Goal: Task Accomplishment & Management: Complete application form

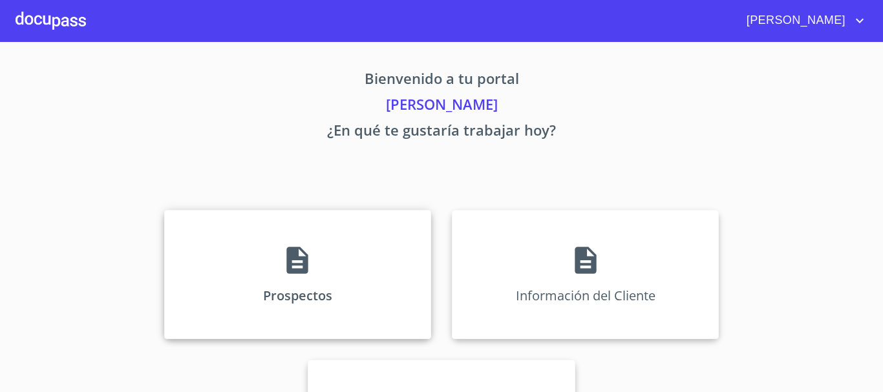
click at [288, 290] on p "Prospectos" at bounding box center [297, 295] width 69 height 17
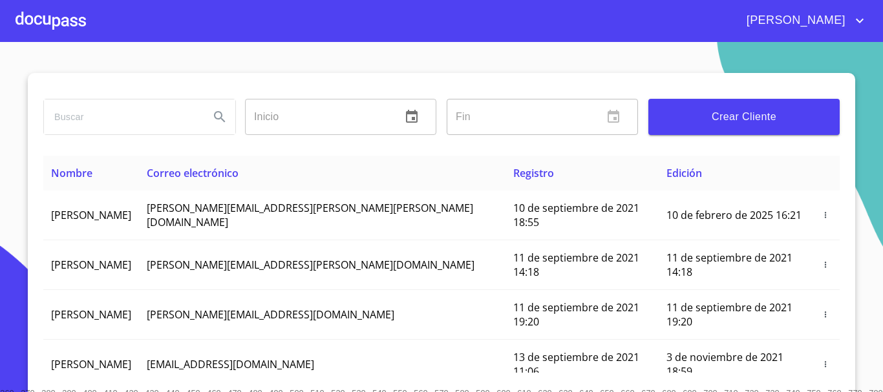
click at [142, 119] on input "search" at bounding box center [121, 117] width 155 height 35
type input "tracsa"
click at [213, 122] on icon "Search" at bounding box center [220, 117] width 16 height 16
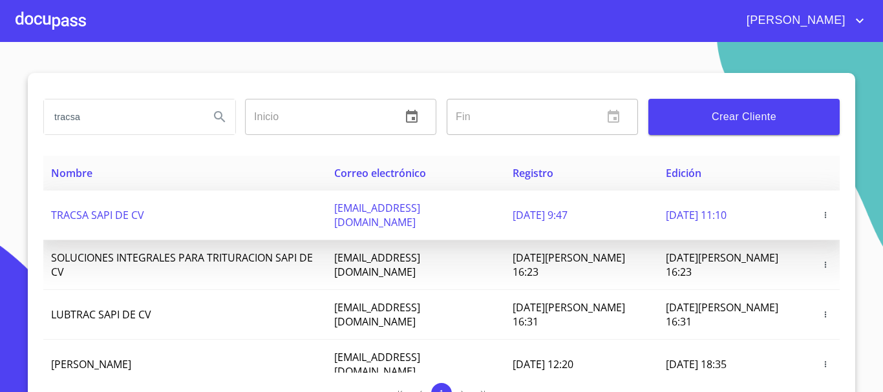
click at [171, 198] on td "TRACSA SAPI DE CV" at bounding box center [184, 216] width 283 height 50
click at [825, 212] on icon "button" at bounding box center [825, 215] width 1 height 6
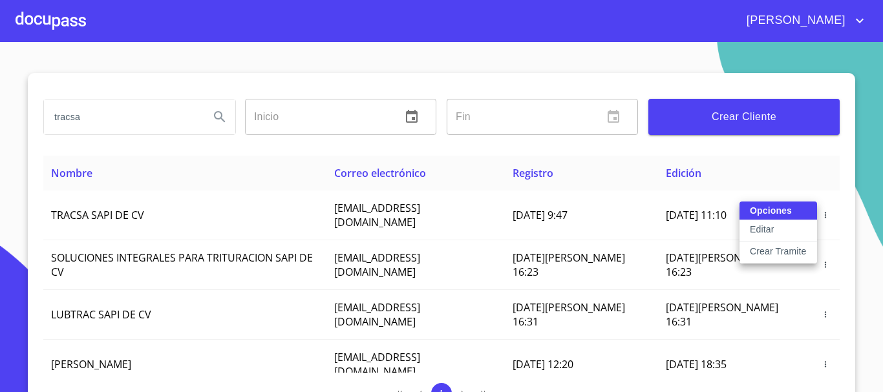
click at [755, 250] on p "Crear Tramite" at bounding box center [778, 251] width 57 height 13
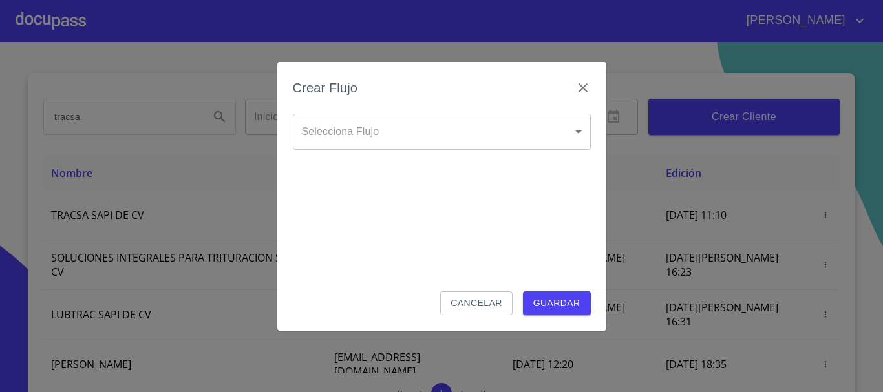
click at [457, 132] on body "[PERSON_NAME] ​ Fin ​ Crear Cliente Nombre Correo electrónico Registro Edición …" at bounding box center [441, 196] width 883 height 392
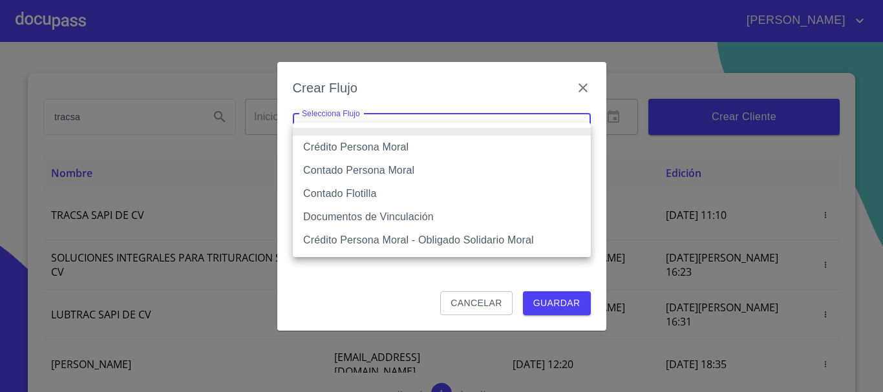
click at [371, 196] on li "Contado Flotilla" at bounding box center [442, 193] width 298 height 23
type input "62396bddcfb2f6e46cce107f"
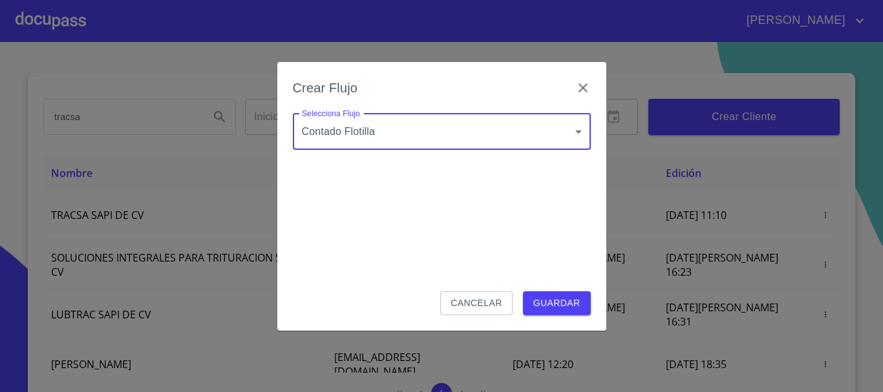
click at [550, 301] on span "Guardar" at bounding box center [556, 303] width 47 height 16
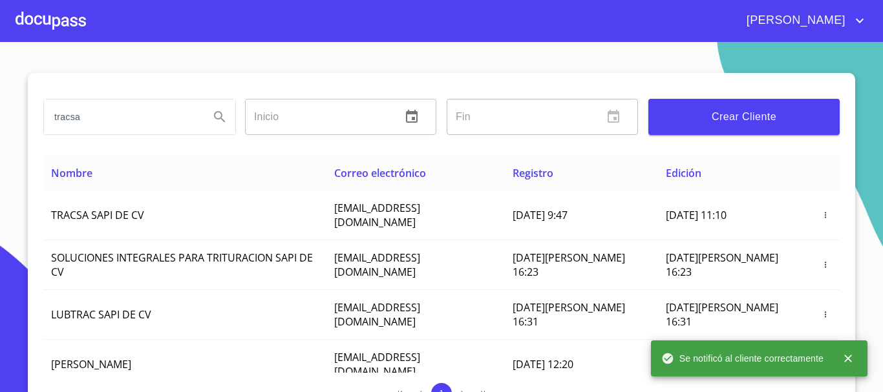
click at [61, 12] on div at bounding box center [51, 20] width 70 height 41
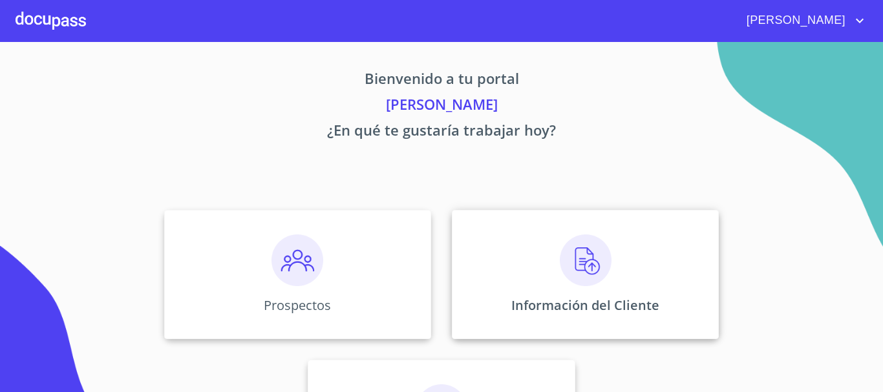
click at [589, 252] on img at bounding box center [586, 261] width 52 height 52
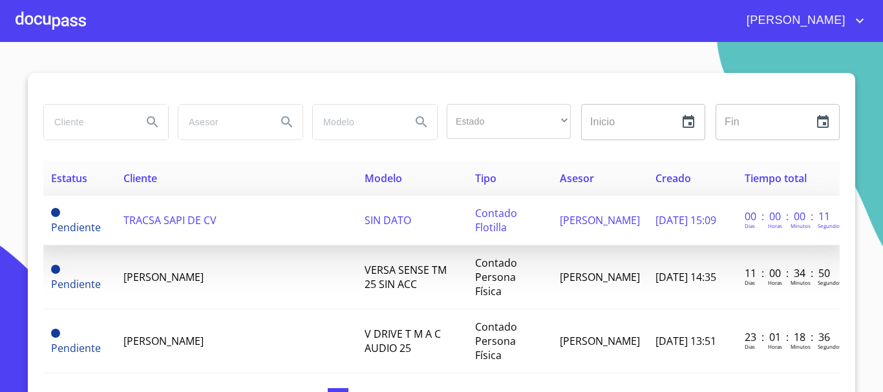
click at [175, 226] on span "TRACSA SAPI DE CV" at bounding box center [169, 220] width 93 height 14
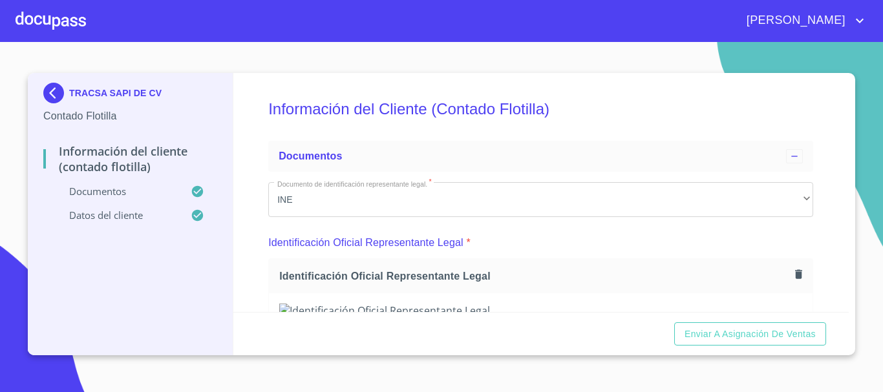
scroll to position [65, 0]
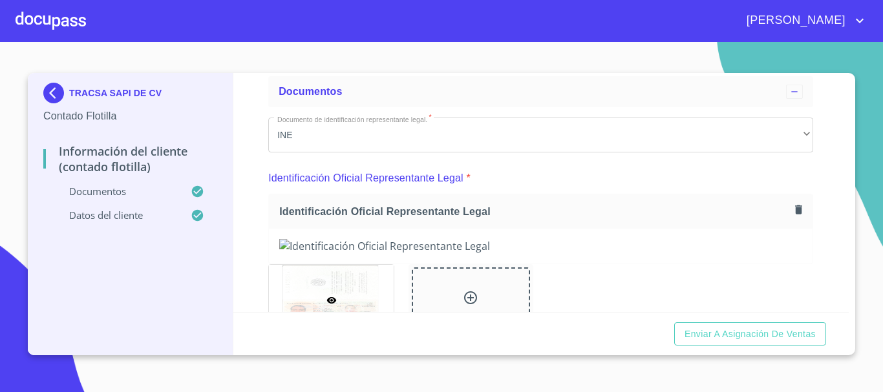
click at [795, 213] on icon "button" at bounding box center [798, 209] width 7 height 9
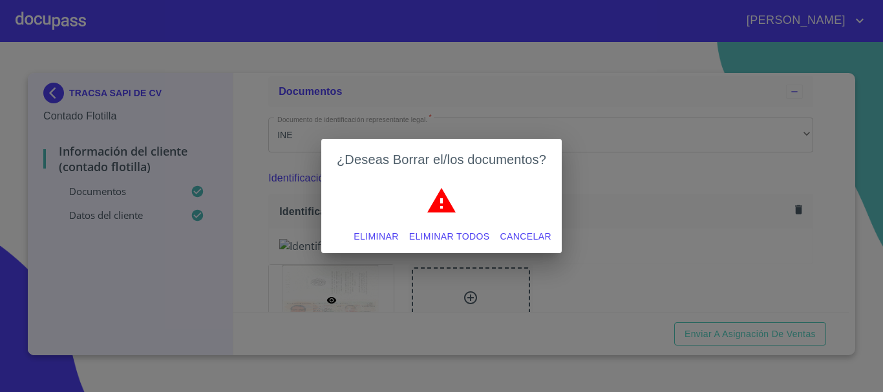
click at [368, 239] on span "Eliminar" at bounding box center [376, 237] width 45 height 16
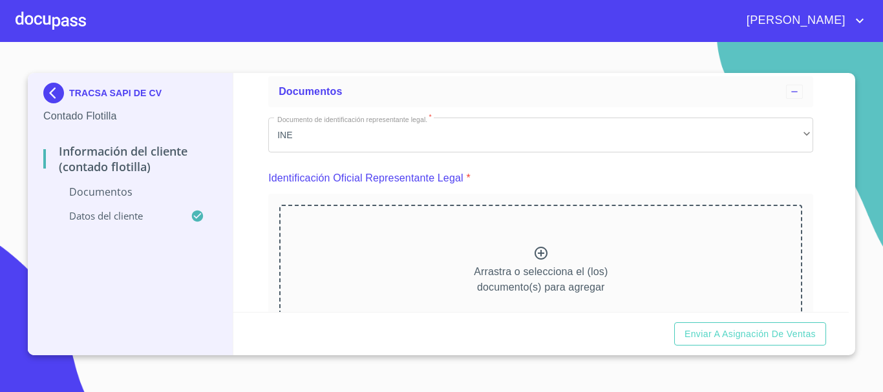
scroll to position [129, 0]
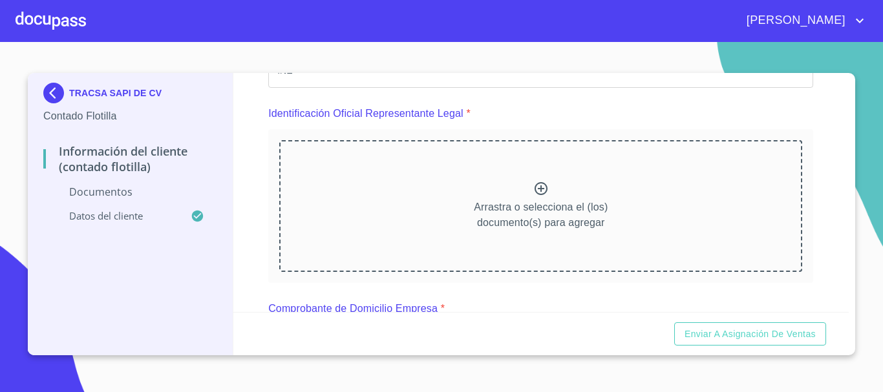
click at [540, 197] on div at bounding box center [541, 190] width 16 height 19
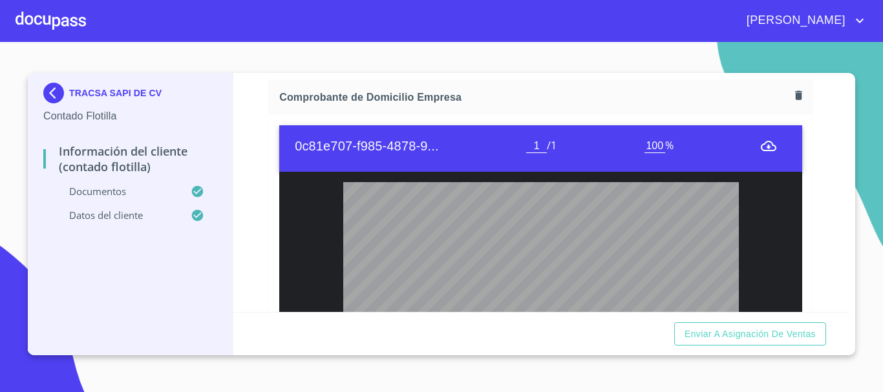
scroll to position [776, 0]
click at [790, 94] on button "button" at bounding box center [798, 95] width 17 height 17
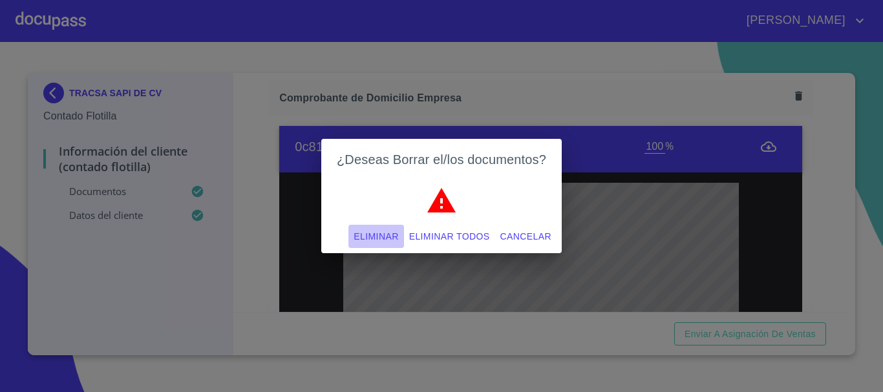
click at [373, 227] on button "Eliminar" at bounding box center [375, 237] width 55 height 24
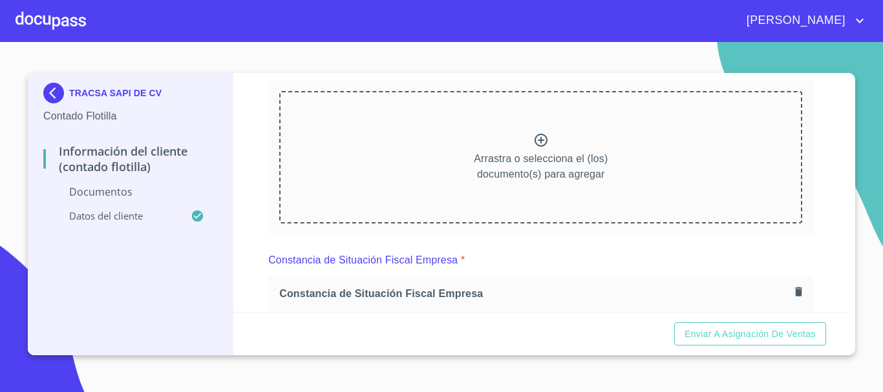
click at [533, 145] on icon at bounding box center [541, 140] width 16 height 16
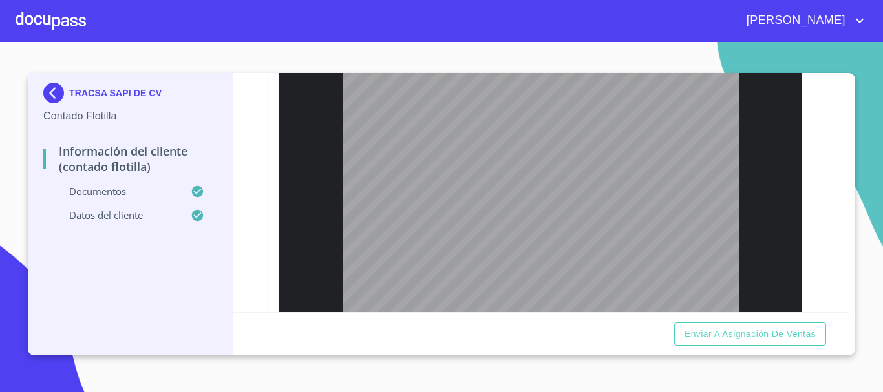
scroll to position [1357, 0]
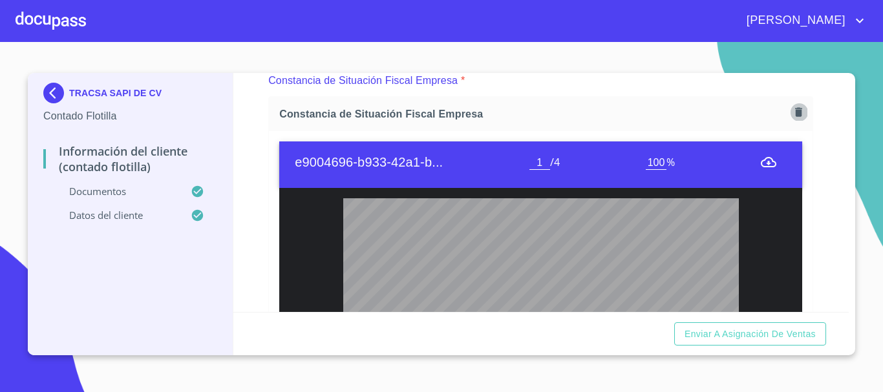
click at [795, 113] on icon "button" at bounding box center [798, 111] width 7 height 9
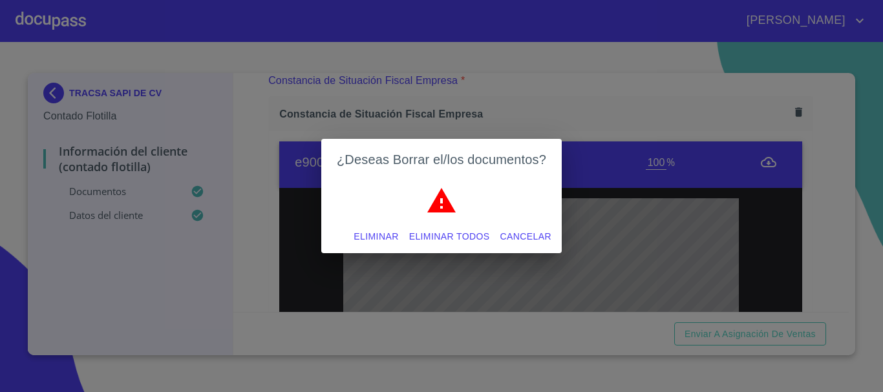
click at [378, 229] on span "Eliminar" at bounding box center [376, 237] width 45 height 16
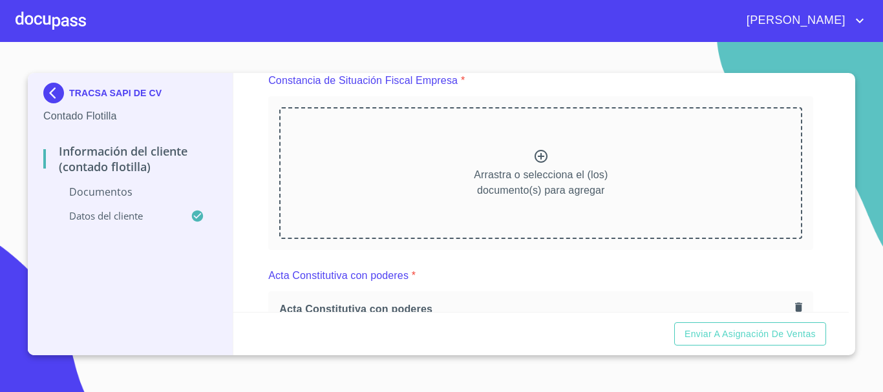
click at [534, 162] on icon at bounding box center [541, 157] width 16 height 16
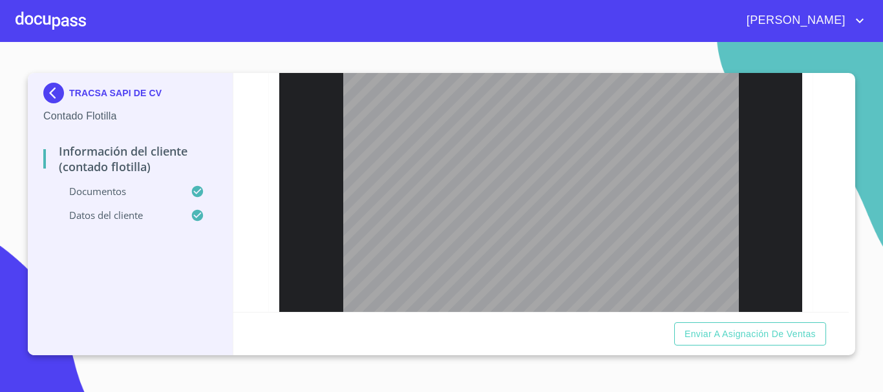
scroll to position [2714, 0]
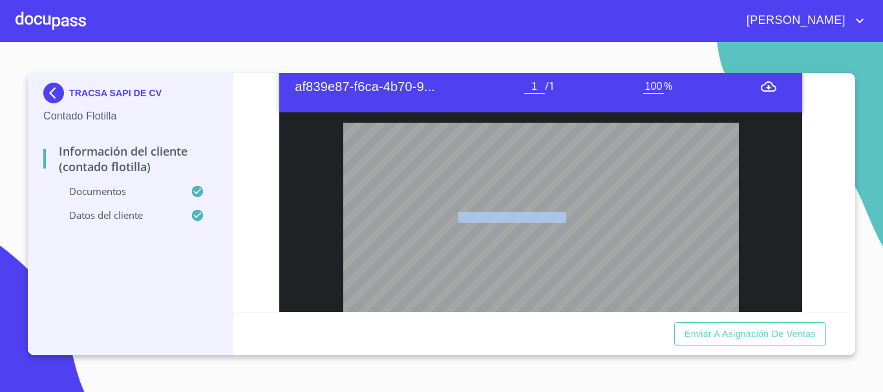
drag, startPoint x: 450, startPoint y: 219, endPoint x: 558, endPoint y: 219, distance: 107.9
click at [558, 219] on span "SAPO821029HJCLRS01" at bounding box center [512, 217] width 108 height 10
copy span "SAPO821029HJCLRS01"
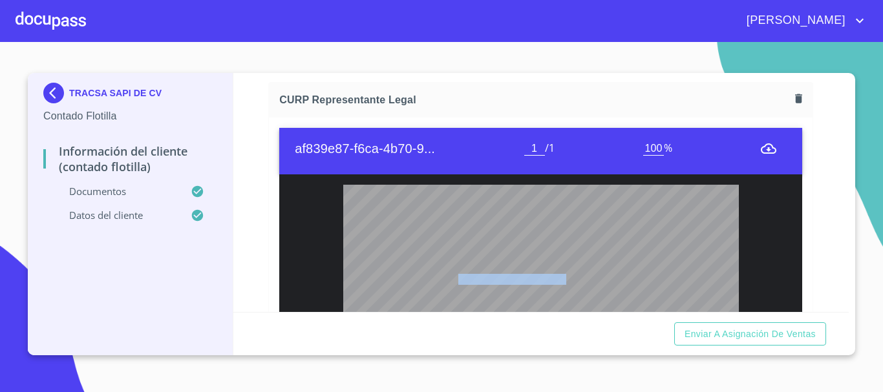
scroll to position [2650, 0]
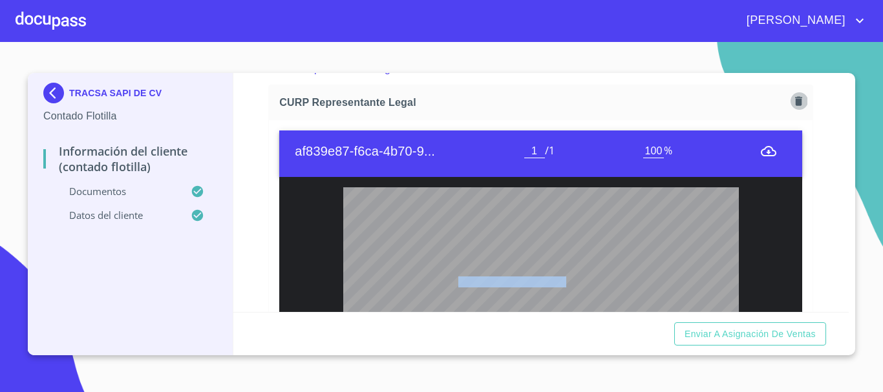
click at [792, 101] on icon "button" at bounding box center [798, 101] width 12 height 12
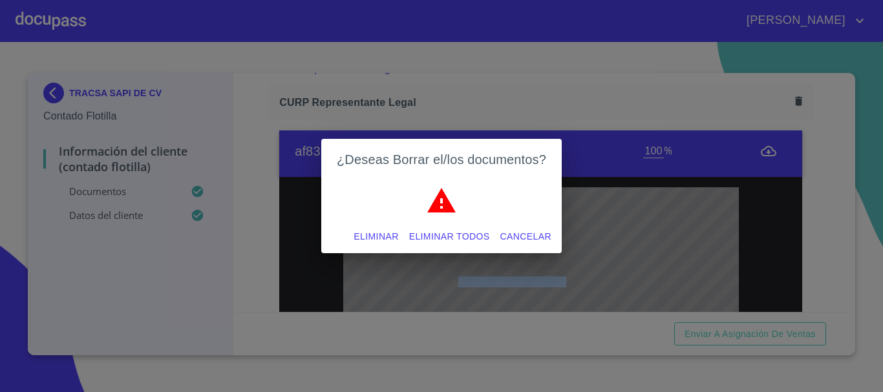
click at [364, 237] on span "Eliminar" at bounding box center [376, 237] width 45 height 16
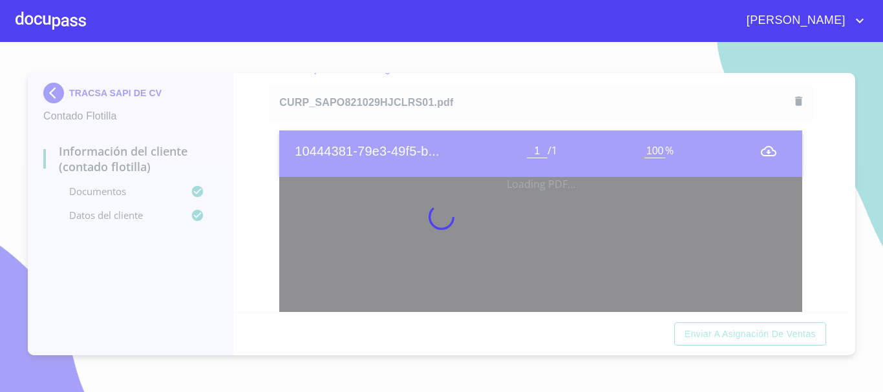
click at [266, 174] on div at bounding box center [441, 217] width 883 height 350
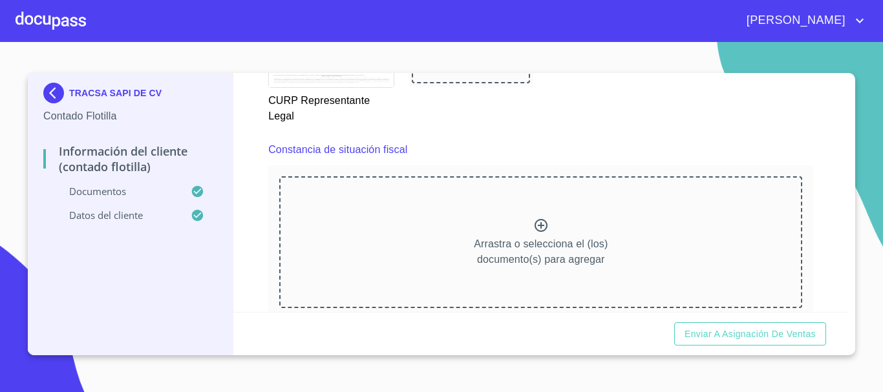
scroll to position [3231, 0]
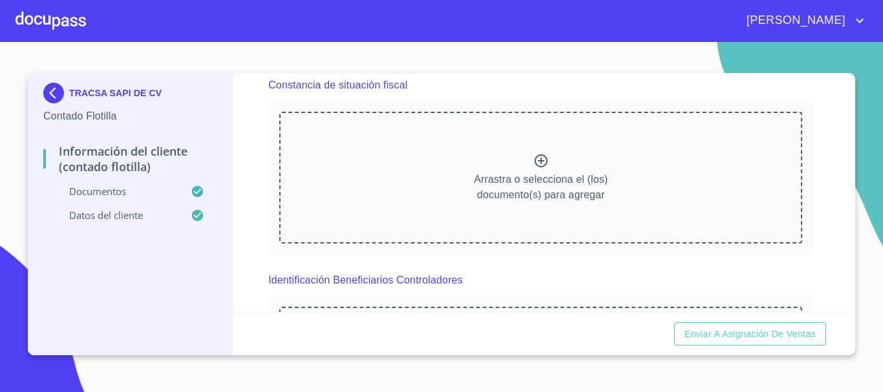
click at [541, 159] on icon at bounding box center [540, 160] width 13 height 13
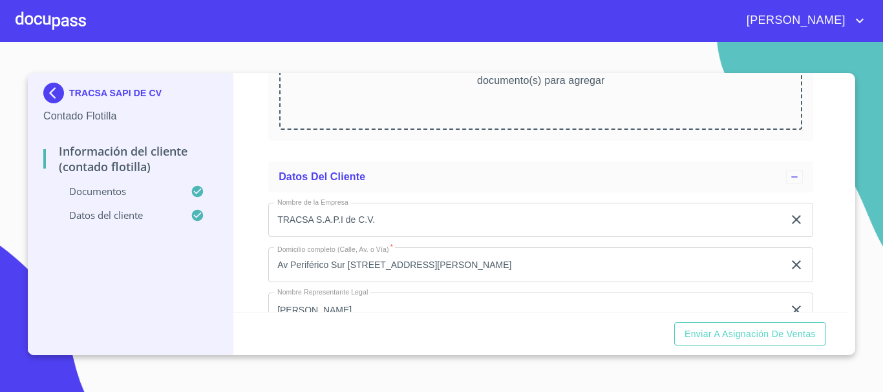
scroll to position [4410, 0]
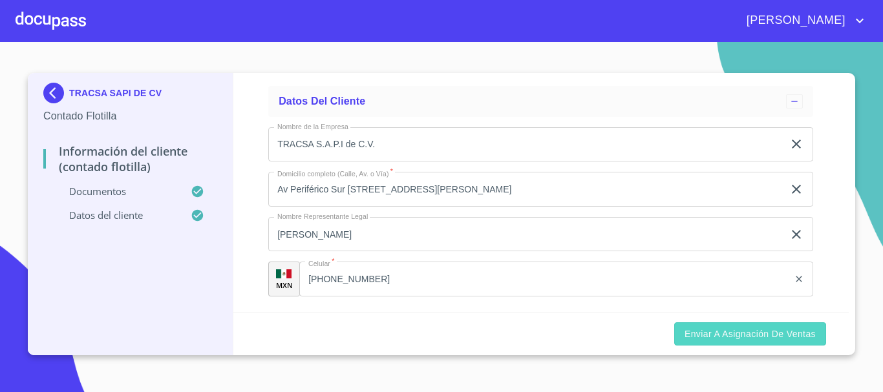
click at [737, 343] on button "Enviar a Asignación de Ventas" at bounding box center [750, 334] width 152 height 24
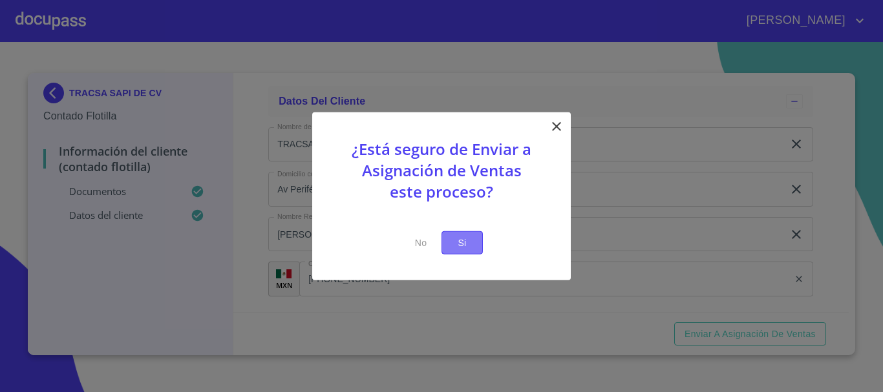
click at [452, 240] on span "Si" at bounding box center [462, 243] width 21 height 16
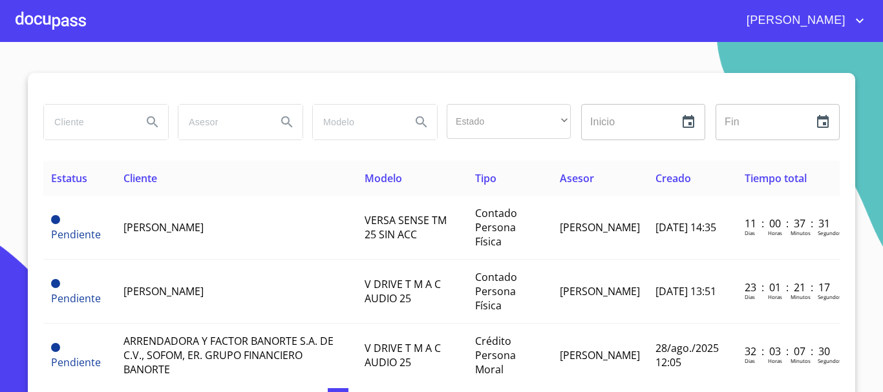
click at [65, 22] on div at bounding box center [51, 20] width 70 height 41
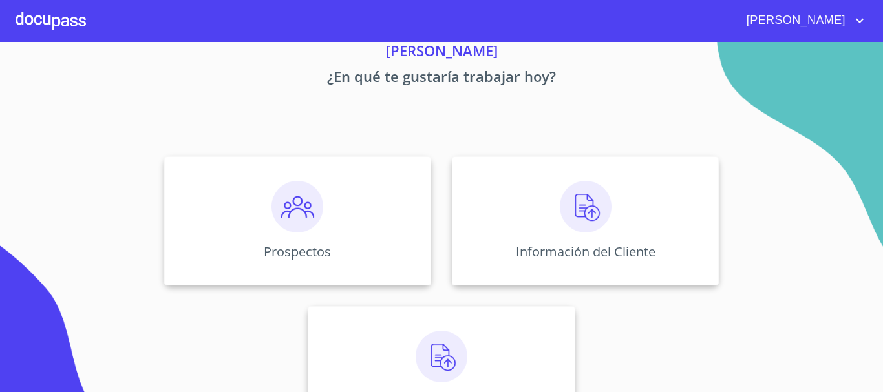
scroll to position [107, 0]
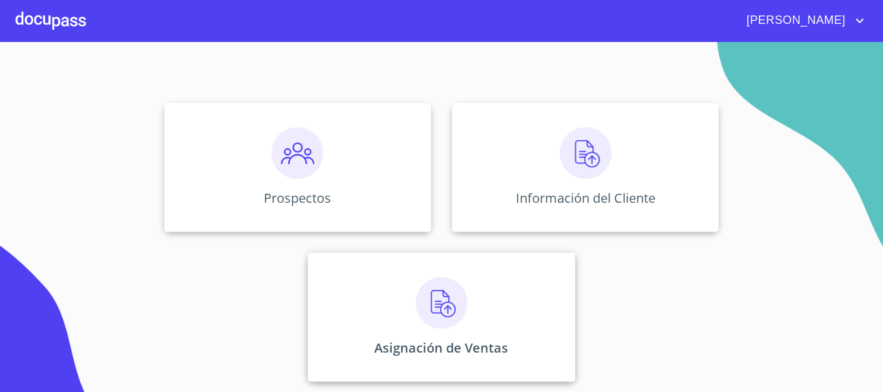
click at [467, 270] on div "Asignación de Ventas" at bounding box center [441, 317] width 267 height 129
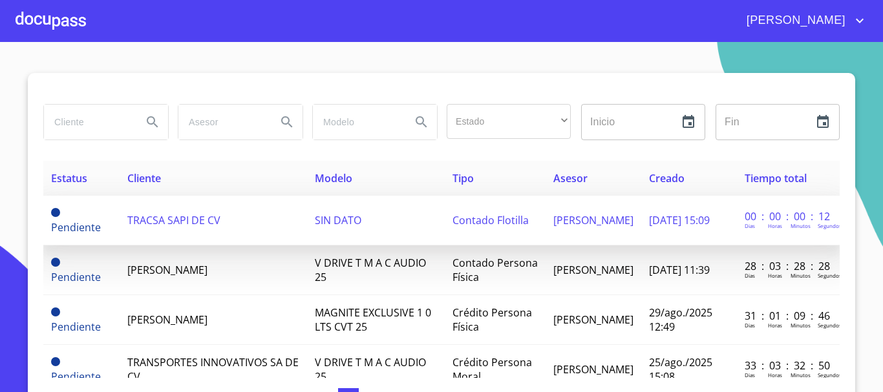
click at [204, 221] on span "TRACSA SAPI DE CV" at bounding box center [173, 220] width 93 height 14
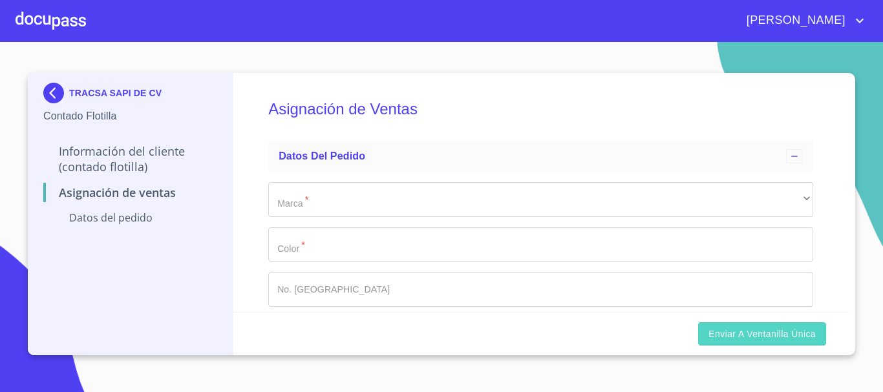
click at [724, 333] on span "Enviar a Ventanilla Única" at bounding box center [761, 334] width 107 height 16
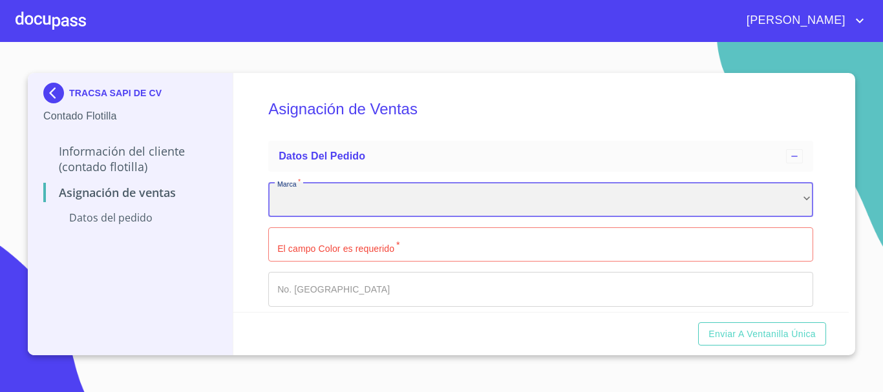
click at [388, 215] on div "​" at bounding box center [540, 199] width 545 height 35
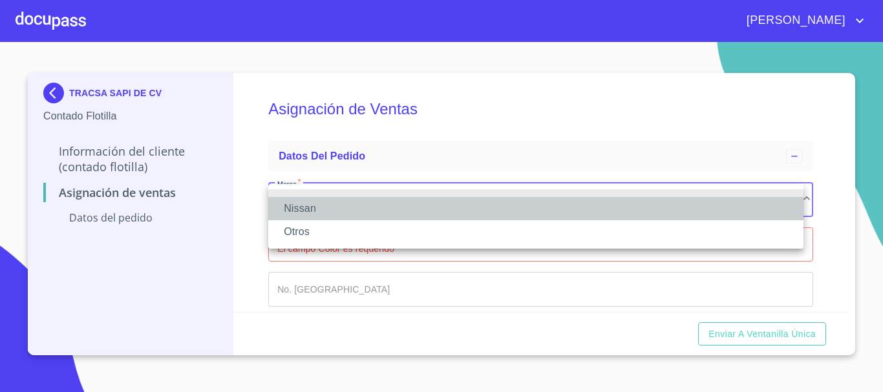
click at [304, 218] on li "Nissan" at bounding box center [535, 208] width 535 height 23
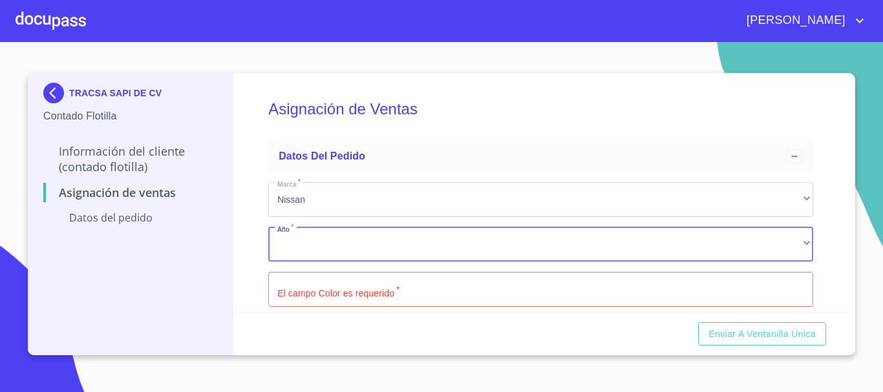
click at [321, 244] on div "​" at bounding box center [540, 244] width 545 height 35
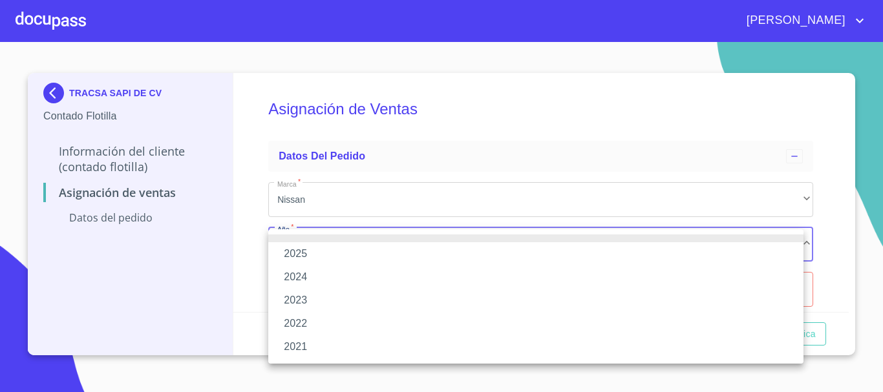
click at [297, 253] on li "2025" at bounding box center [535, 253] width 535 height 23
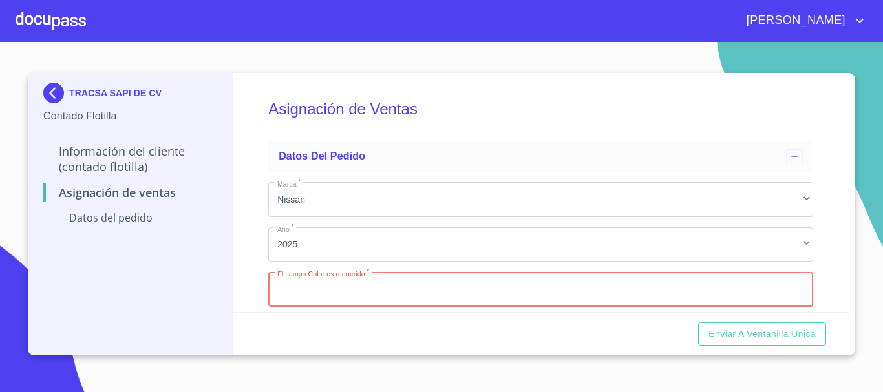
click at [328, 301] on input "Marca   *" at bounding box center [540, 289] width 545 height 35
click at [243, 285] on div "Asignación de Ventas Datos del pedido Marca   * Nissan ​ Año   * 2025 ​ El camp…" at bounding box center [541, 192] width 616 height 239
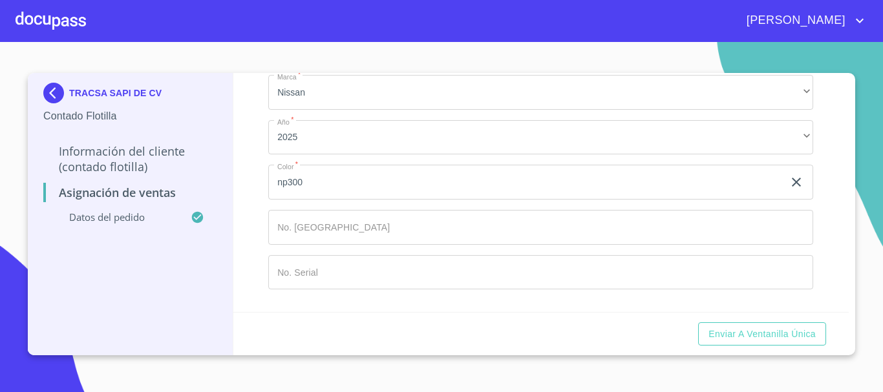
scroll to position [108, 0]
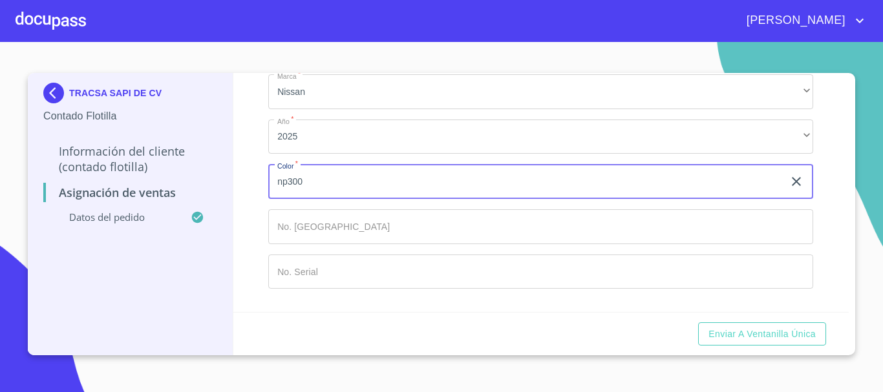
drag, startPoint x: 321, startPoint y: 183, endPoint x: 223, endPoint y: 173, distance: 98.1
click at [223, 173] on div "TRACSA SAPI DE CV Contado Flotilla Información del Cliente (Contado Flotilla) A…" at bounding box center [438, 214] width 821 height 282
type input "blanco"
click at [234, 181] on div "Asignación de Ventas Datos del pedido Marca   * Nissan ​ Año   * 2025 ​ Color  …" at bounding box center [541, 192] width 616 height 239
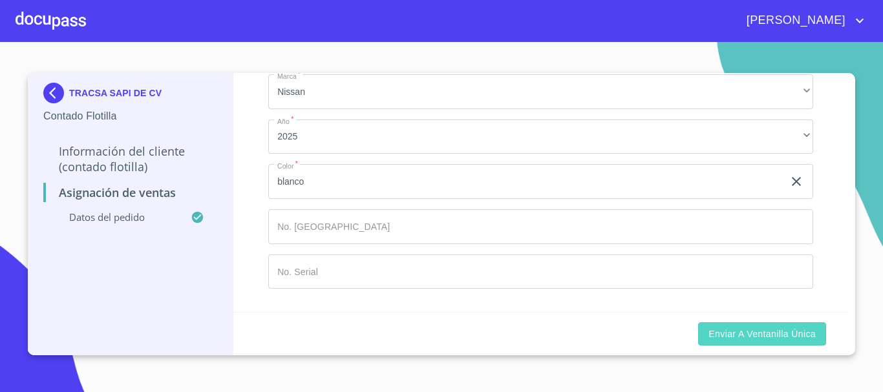
click at [744, 326] on span "Enviar a Ventanilla Única" at bounding box center [761, 334] width 107 height 16
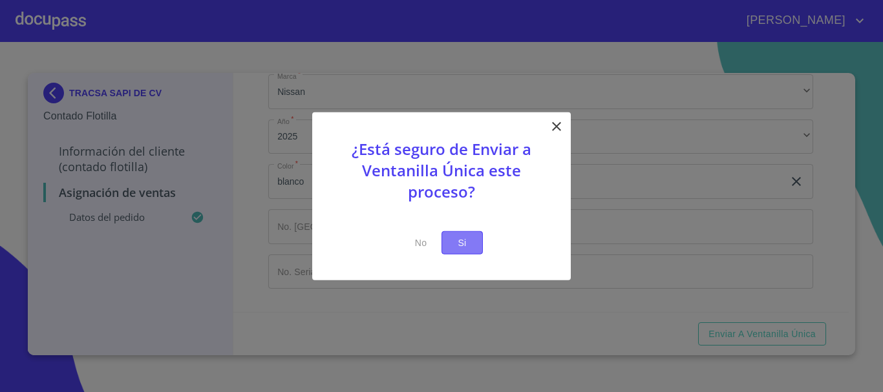
click at [467, 241] on span "Si" at bounding box center [462, 243] width 21 height 16
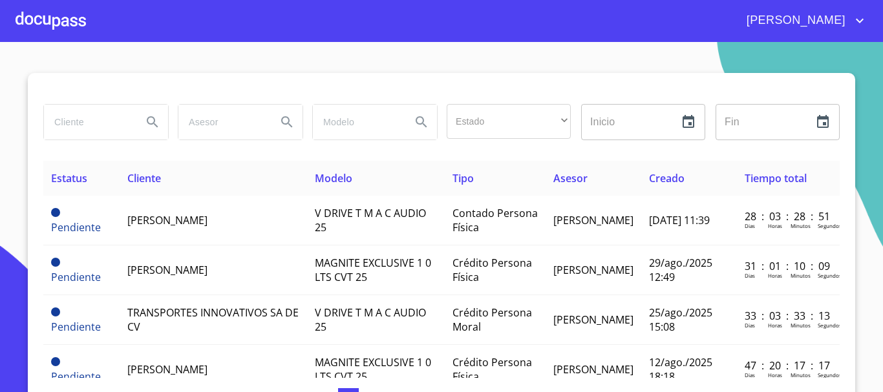
click at [69, 23] on div at bounding box center [51, 20] width 70 height 41
